Goal: Download file/media

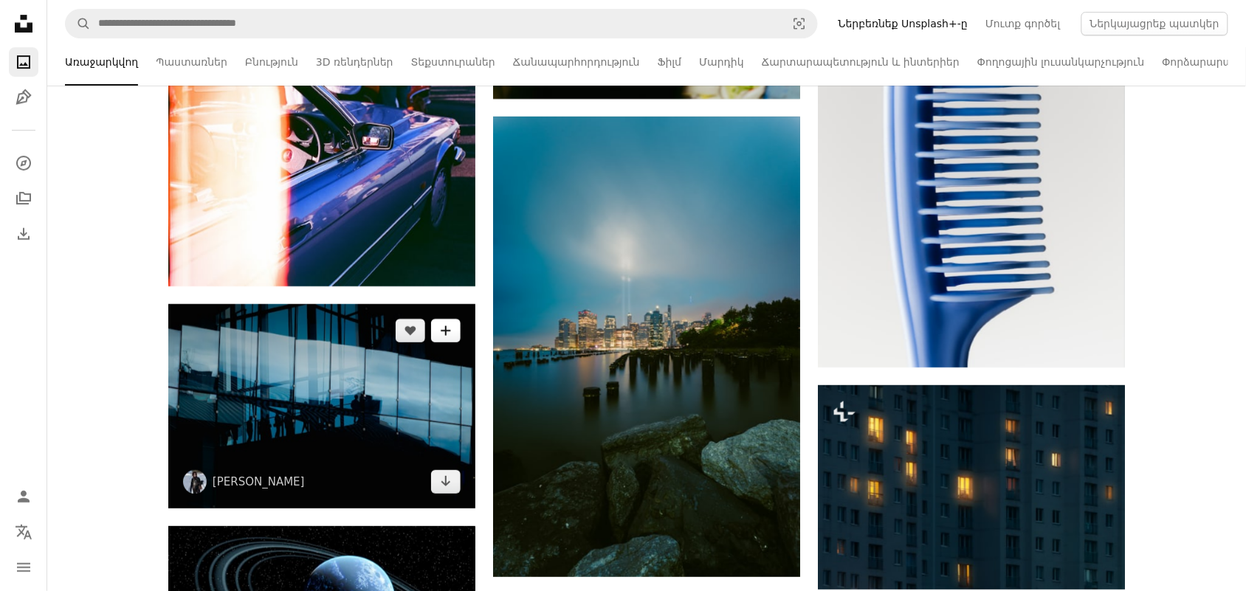
scroll to position [1568, 0]
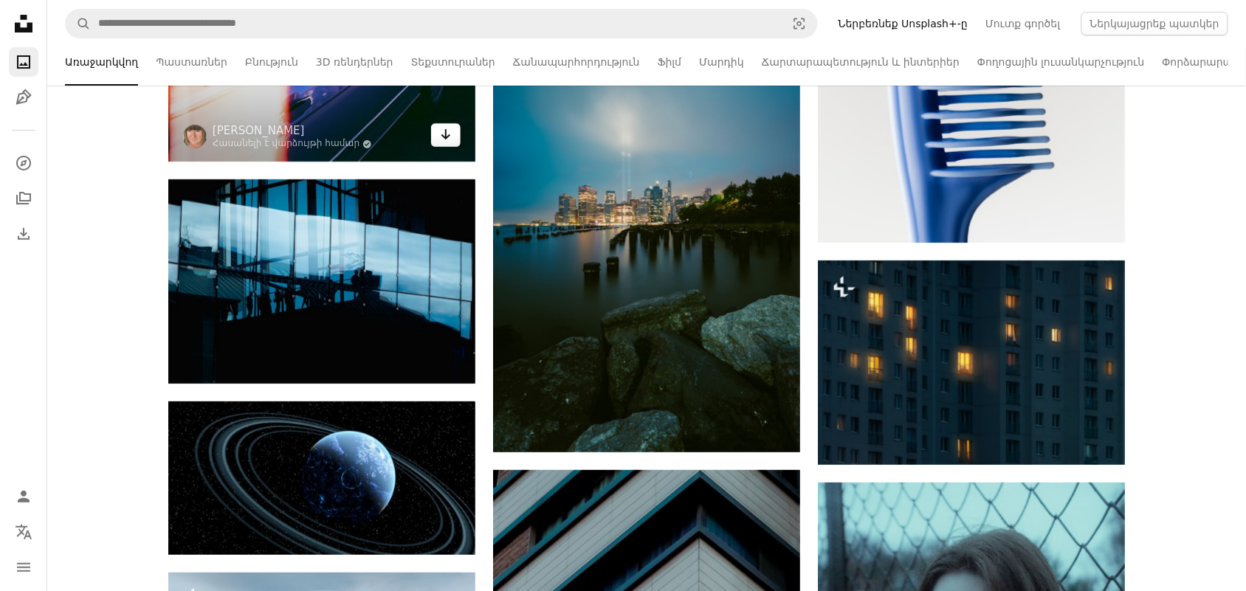
click at [451, 137] on icon "Arrow pointing down" at bounding box center [446, 134] width 12 height 18
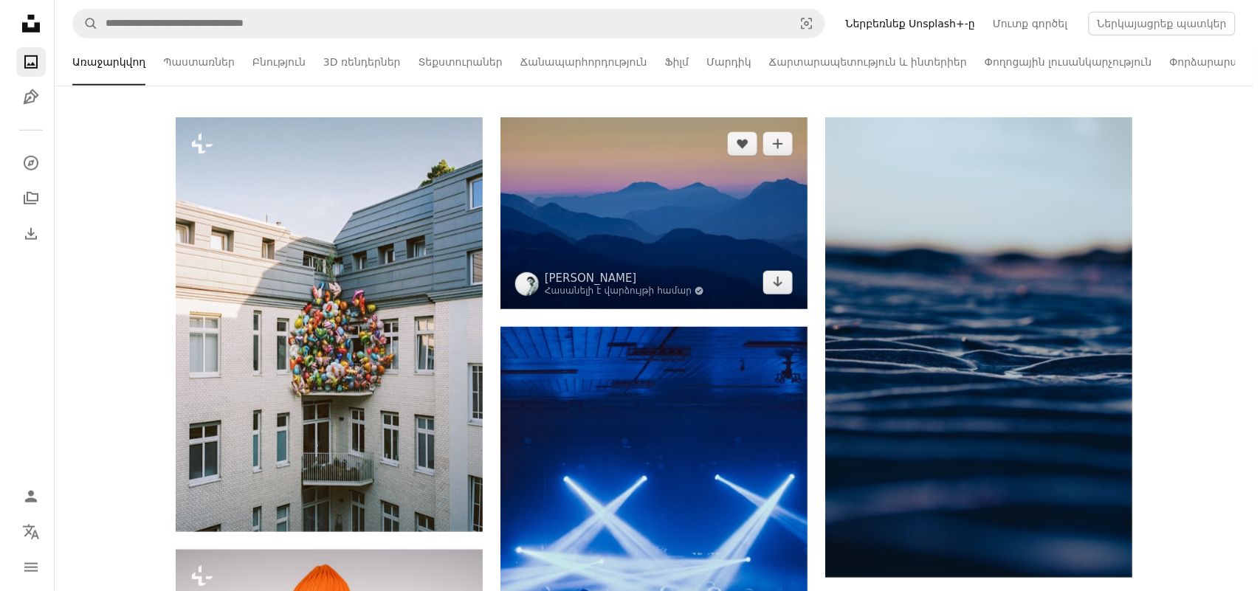
scroll to position [0, 0]
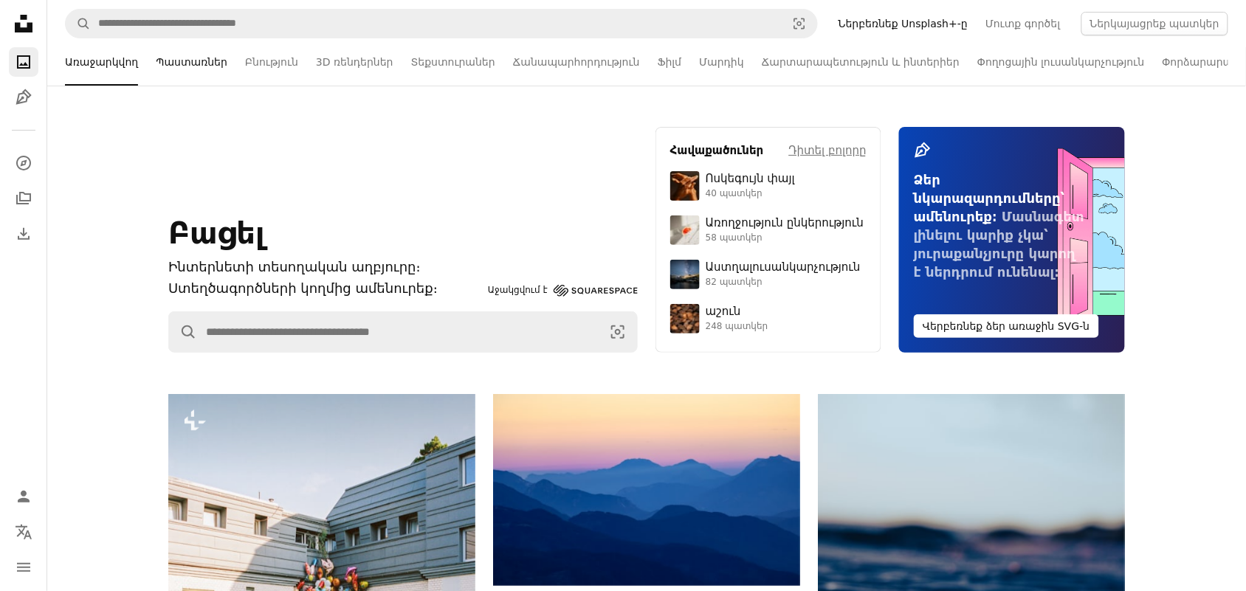
click at [157, 59] on font "Պաստառներ" at bounding box center [192, 62] width 72 height 12
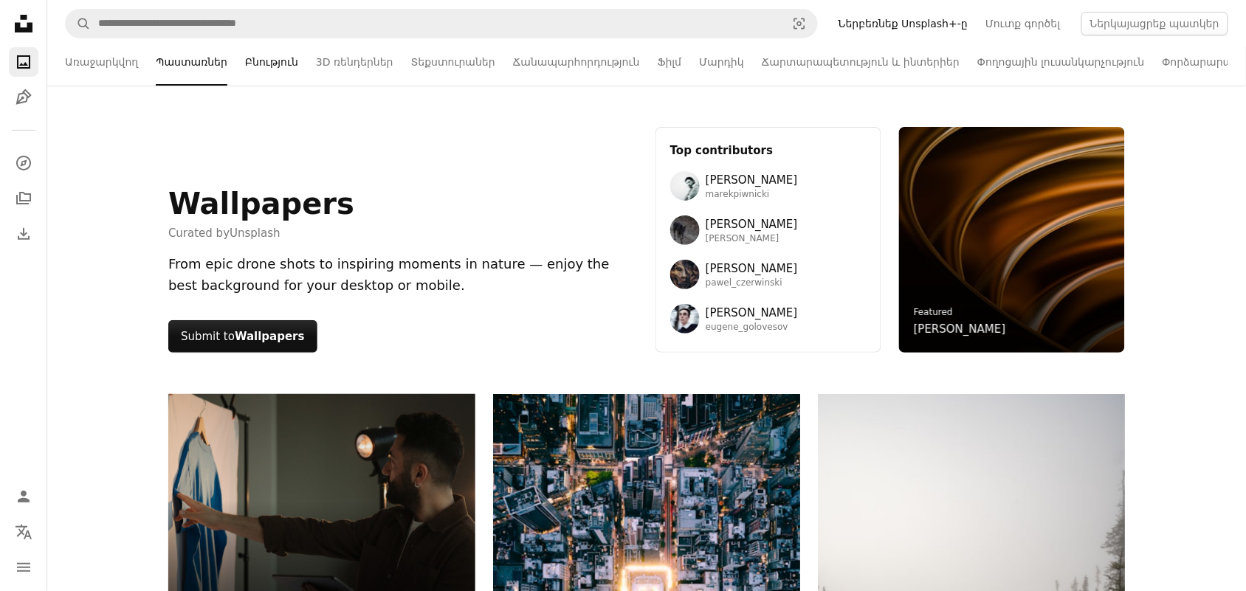
click at [266, 61] on font "Բնություն" at bounding box center [271, 62] width 53 height 12
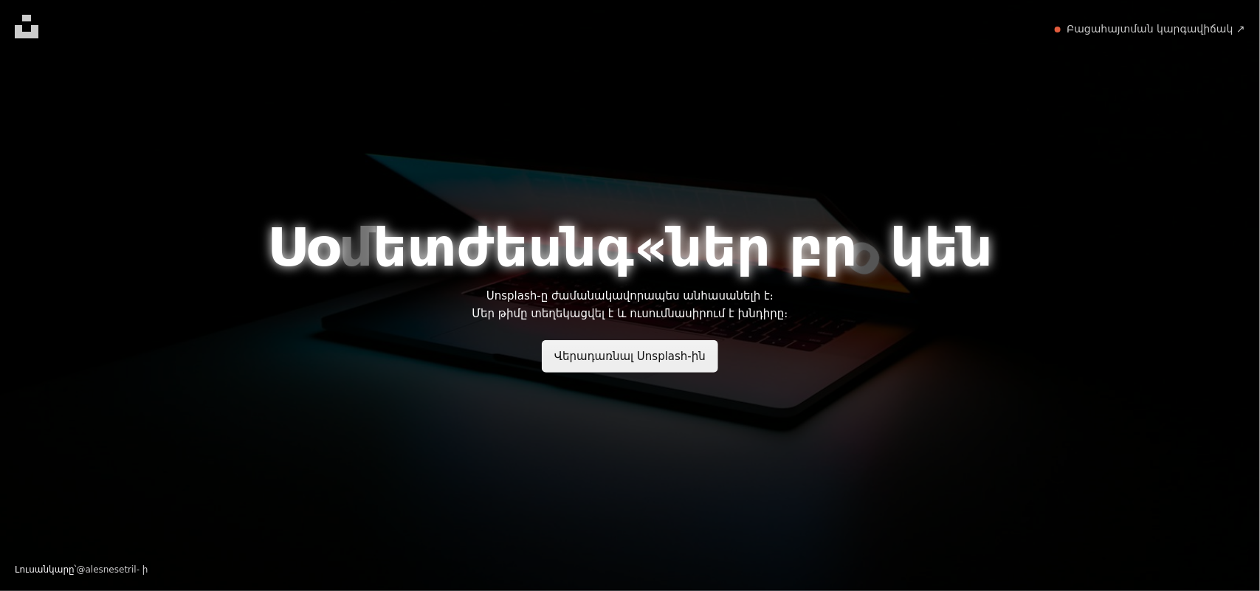
click at [607, 352] on font "Վերադառնալ Unsplash-ին" at bounding box center [629, 356] width 151 height 13
